Goal: Navigation & Orientation: Find specific page/section

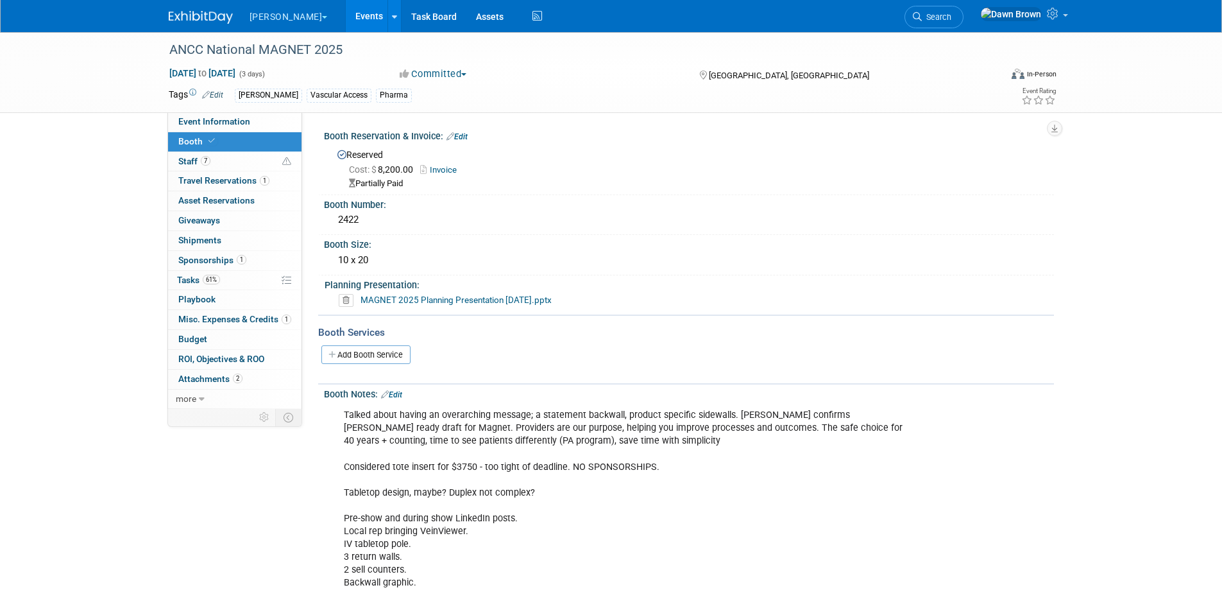
click at [346, 13] on link "Events" at bounding box center [369, 16] width 47 height 32
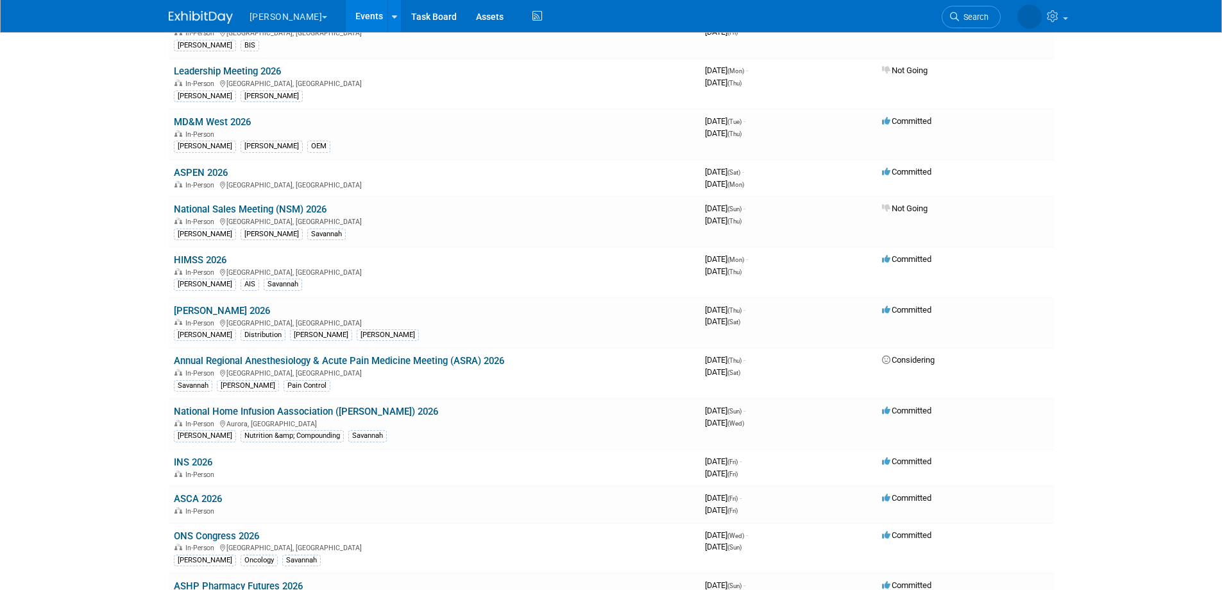
scroll to position [738, 0]
click at [331, 407] on link "National Home Infusion Aassociation ([PERSON_NAME]) 2026" at bounding box center [306, 411] width 264 height 12
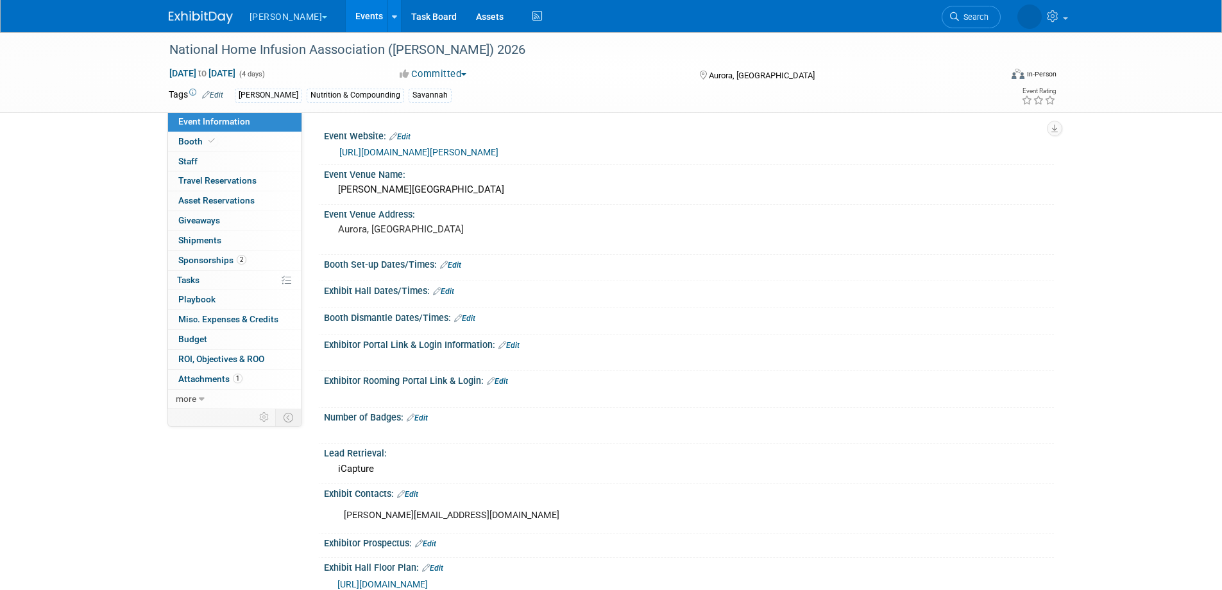
click at [346, 14] on link "Events" at bounding box center [369, 16] width 47 height 32
